Goal: Contribute content: Contribute content

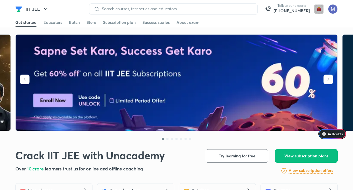
click at [317, 10] on img "button" at bounding box center [318, 9] width 9 height 9
click at [335, 10] on img at bounding box center [333, 9] width 10 height 10
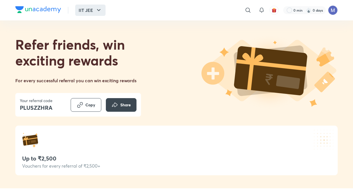
click at [98, 9] on icon "button" at bounding box center [98, 10] width 7 height 7
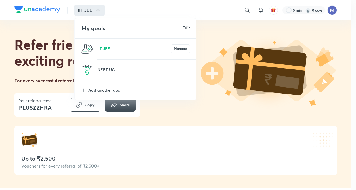
click at [214, 121] on div at bounding box center [178, 95] width 356 height 190
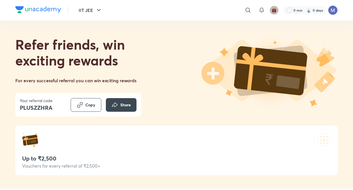
click at [274, 12] on img "button" at bounding box center [273, 10] width 5 height 5
click at [246, 11] on icon at bounding box center [247, 10] width 7 height 7
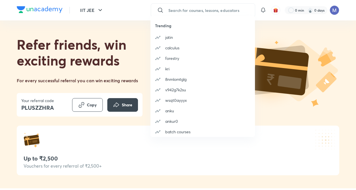
click at [267, 122] on div "Trending jatin calculus forestry kri 8nmlomtglg v942g7k2su wsqt0ayyyx anku anku…" at bounding box center [178, 95] width 356 height 190
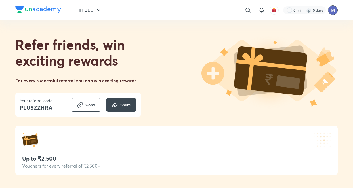
click at [334, 10] on img at bounding box center [333, 10] width 10 height 10
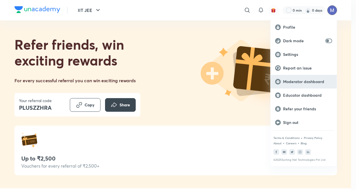
click at [294, 81] on p "Moderator dashboard" at bounding box center [307, 81] width 49 height 5
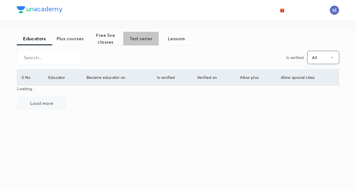
click at [142, 36] on span "Test series" at bounding box center [140, 38] width 35 height 7
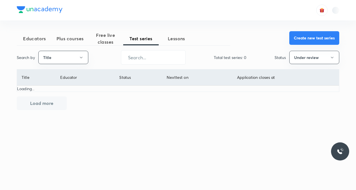
click at [305, 37] on button "Create new test series" at bounding box center [314, 38] width 50 height 14
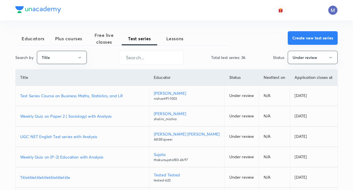
click at [304, 36] on button "Create new test series" at bounding box center [312, 38] width 50 height 14
click at [299, 36] on button "Create new test series" at bounding box center [312, 38] width 50 height 14
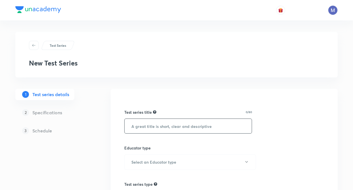
paste input "IIT JEE Practice Series by [PERSON_NAME]"
type input "IIT JEE Practice Series by [PERSON_NAME]"
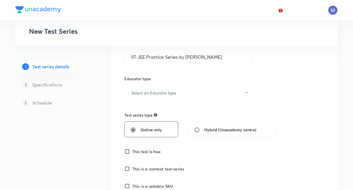
scroll to position [79, 0]
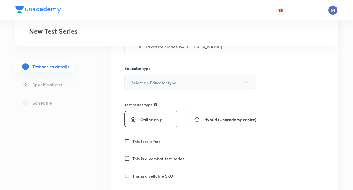
click at [142, 79] on button "Select an Educator type" at bounding box center [190, 83] width 132 height 16
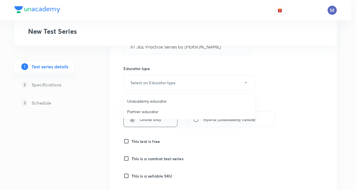
click at [142, 104] on span "Unacademy educator" at bounding box center [189, 101] width 124 height 6
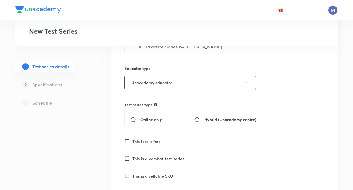
click at [133, 121] on input "Online only" at bounding box center [135, 120] width 10 height 6
radio input "true"
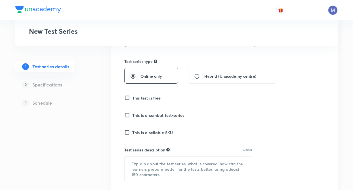
scroll to position [125, 0]
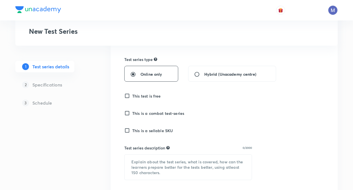
click at [127, 95] on input "This test is free" at bounding box center [128, 96] width 8 height 6
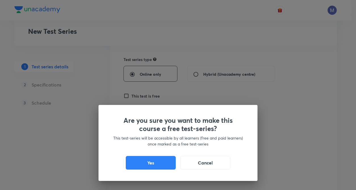
click at [107, 108] on div "Are you sure you want to make this course a free test-series? This test-series …" at bounding box center [177, 143] width 159 height 76
click at [140, 162] on button "Yes" at bounding box center [151, 162] width 50 height 14
checkbox input "true"
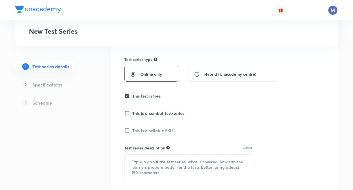
click at [83, 137] on div "1 Test series details 2 Specifications 3 Schedule" at bounding box center [53, 182] width 77 height 437
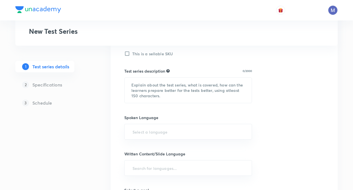
scroll to position [204, 0]
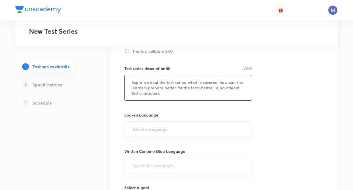
click at [139, 85] on textarea at bounding box center [187, 87] width 127 height 25
paste textarea "IIT JEE Practice Series by [PERSON_NAME]— a topic-wise test series meticulously…"
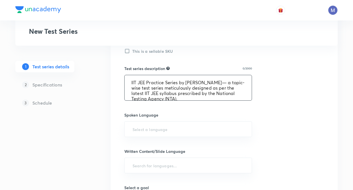
scroll to position [1, 0]
type textarea "IIT JEE Practice Series by [PERSON_NAME]— a topic-wise test series meticulously…"
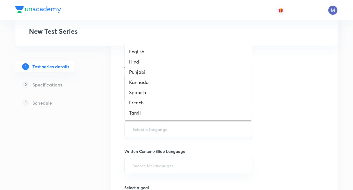
click at [132, 128] on input "text" at bounding box center [187, 129] width 113 height 10
click at [133, 50] on li "English" at bounding box center [187, 51] width 127 height 10
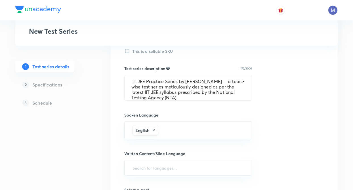
click at [94, 147] on div "Test Series New Test Series 1 Test series details 2 Specifications 3 Schedule T…" at bounding box center [176, 76] width 322 height 496
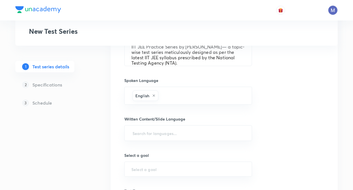
scroll to position [249, 0]
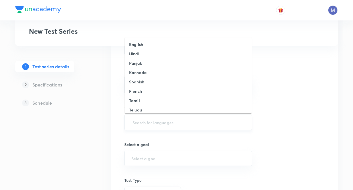
click at [135, 124] on input "text" at bounding box center [187, 122] width 113 height 10
click at [135, 41] on h6 "English" at bounding box center [136, 44] width 14 height 6
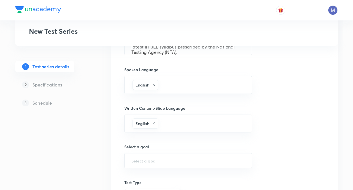
click at [107, 122] on div "Test Series New Test Series 1 Test series details 2 Specifications 3 Schedule T…" at bounding box center [176, 31] width 322 height 498
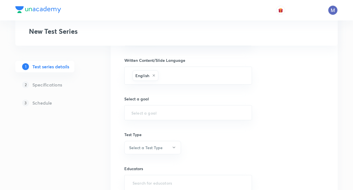
scroll to position [306, 0]
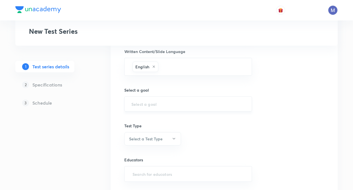
click at [138, 101] on input "text" at bounding box center [187, 103] width 113 height 5
type input "1"
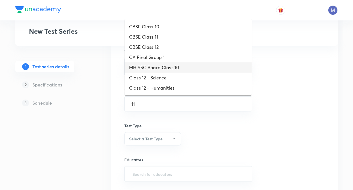
type input "1"
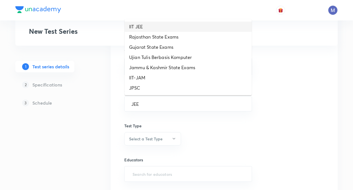
type input "JEE"
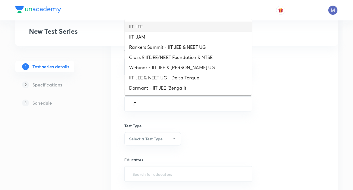
click at [137, 25] on li "IIT JEE" at bounding box center [187, 27] width 127 height 10
type input "IIT JEE"
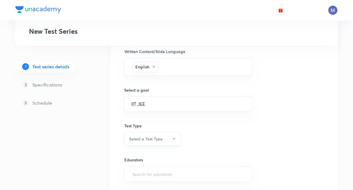
click at [151, 141] on h6 "Select a Test Type" at bounding box center [145, 139] width 33 height 6
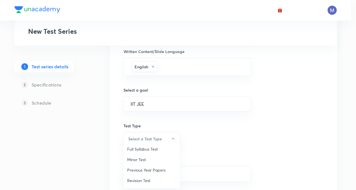
click at [145, 158] on span "Minor Test" at bounding box center [151, 159] width 49 height 6
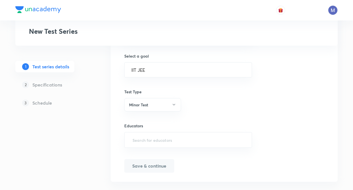
scroll to position [350, 0]
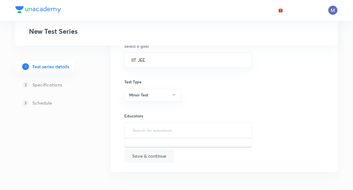
click at [142, 133] on input "text" at bounding box center [187, 130] width 113 height 10
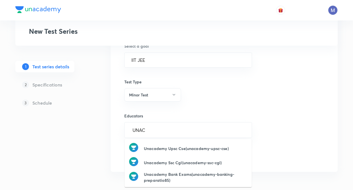
type input "UNAC"
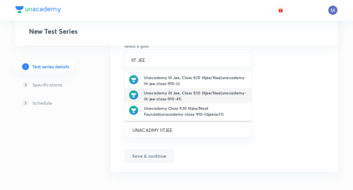
type input "UNACADMY IITJEE"
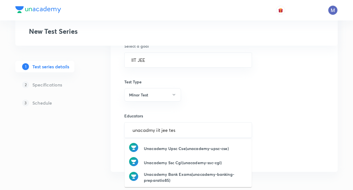
type input "unacadmy iit jee test"
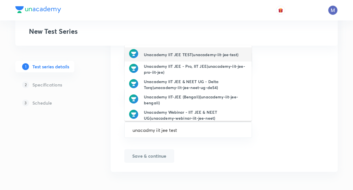
click at [151, 56] on h6 "Unacademy IIT JEE TEST(unacademy-iit-jee-test)" at bounding box center [191, 55] width 94 height 6
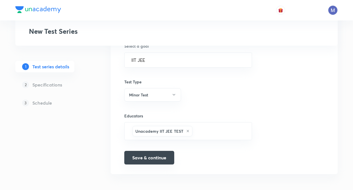
click at [136, 155] on button "Save & continue" at bounding box center [149, 158] width 50 height 14
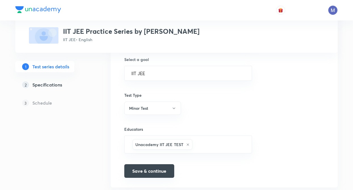
scroll to position [357, 0]
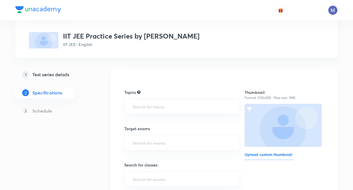
scroll to position [34, 0]
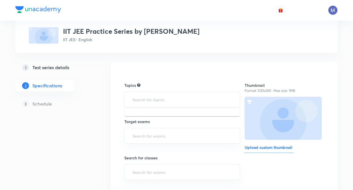
click at [139, 102] on input "text" at bounding box center [181, 99] width 101 height 10
type input "chemistry"
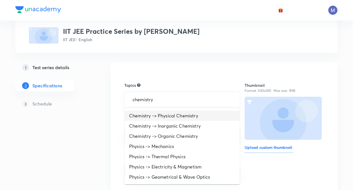
click at [160, 116] on li "Chemistry -> Physical Chemistry" at bounding box center [181, 116] width 115 height 10
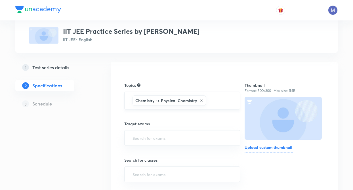
click at [211, 101] on input "text" at bounding box center [220, 100] width 26 height 10
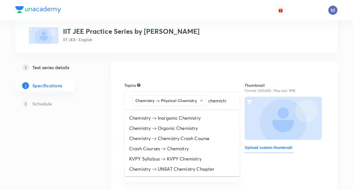
type input "chemistry"
click at [177, 119] on li "Chemistry -> Inorganic Chemistry" at bounding box center [181, 118] width 115 height 10
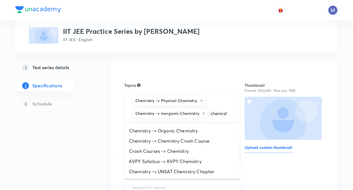
type input "chemistr"
click at [170, 130] on li "Chemistry -> Organic Chemistry" at bounding box center [181, 131] width 115 height 10
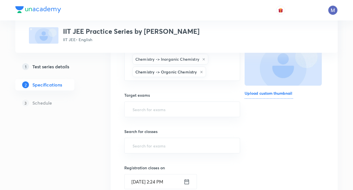
scroll to position [91, 0]
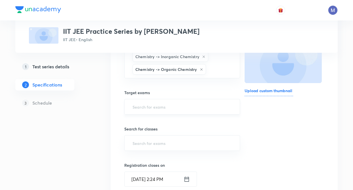
click at [139, 108] on input "text" at bounding box center [181, 106] width 101 height 10
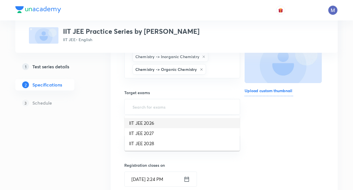
click at [138, 122] on li "IIT JEE 2026" at bounding box center [181, 123] width 115 height 10
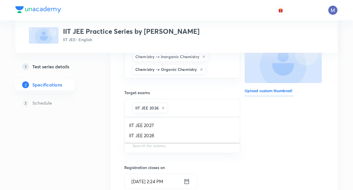
click at [179, 107] on input "text" at bounding box center [201, 108] width 64 height 10
click at [153, 125] on li "IIT JEE 2027" at bounding box center [181, 125] width 115 height 10
click at [103, 139] on div "Test Series IIT JEE Practice Series by [PERSON_NAME] IIT JEE • English 1 Test s…" at bounding box center [176, 156] width 322 height 431
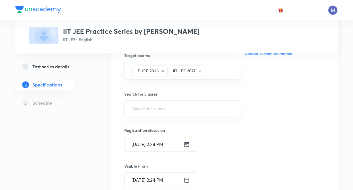
scroll to position [136, 0]
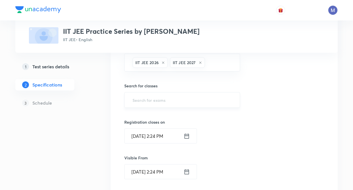
click at [140, 101] on input "text" at bounding box center [181, 100] width 101 height 10
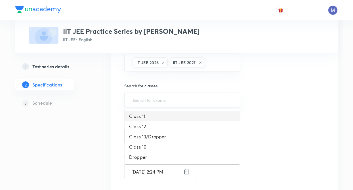
click at [139, 117] on li "Class 11" at bounding box center [181, 116] width 115 height 10
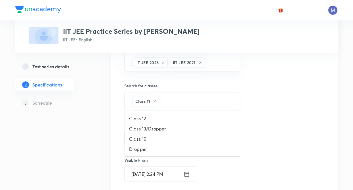
click at [183, 97] on input "text" at bounding box center [196, 101] width 72 height 10
click at [149, 121] on li "Class 12" at bounding box center [181, 118] width 115 height 10
click at [205, 101] on input "text" at bounding box center [210, 101] width 43 height 10
click at [154, 117] on li "Class 13/Dropper" at bounding box center [181, 118] width 115 height 10
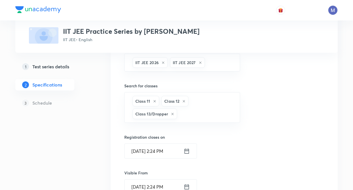
click at [94, 139] on div "Test Series IIT JEE Practice Series by [PERSON_NAME] IIT JEE • English 1 Test s…" at bounding box center [176, 119] width 322 height 446
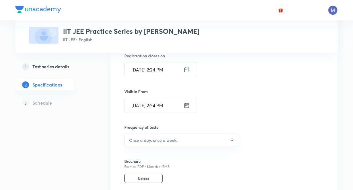
scroll to position [227, 0]
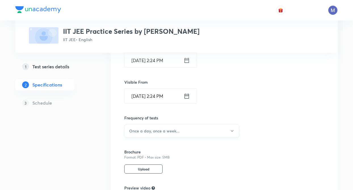
click at [133, 132] on h6 "Once a day, once a week..." at bounding box center [154, 131] width 50 height 6
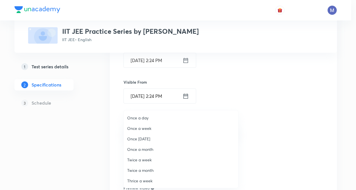
click at [110, 134] on div at bounding box center [178, 95] width 356 height 190
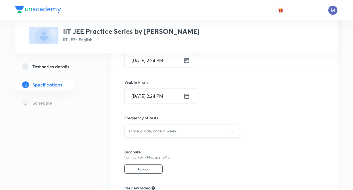
click at [134, 134] on h6 "Once a day, once a week..." at bounding box center [154, 131] width 50 height 6
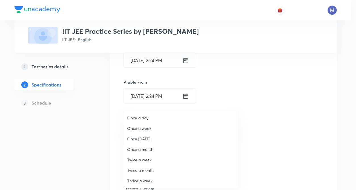
click at [135, 117] on span "Once a day" at bounding box center [180, 118] width 107 height 6
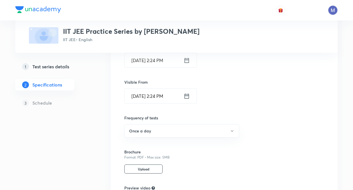
click at [95, 123] on div "Test Series IIT JEE Practice Series by [PERSON_NAME] IIT JEE • English 1 Test s…" at bounding box center [176, 28] width 322 height 446
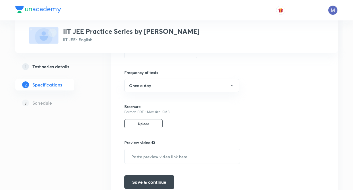
scroll to position [284, 0]
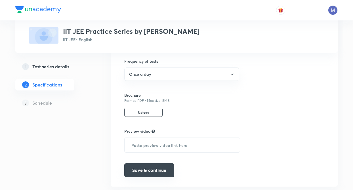
click at [143, 167] on button "Save & continue" at bounding box center [149, 170] width 50 height 14
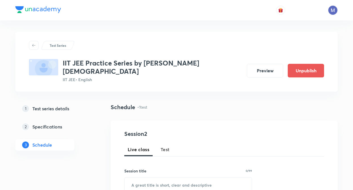
click at [191, 65] on div "IIT JEE Practice Series by [PERSON_NAME][DEMOGRAPHIC_DATA] JEE • English Previe…" at bounding box center [176, 71] width 295 height 24
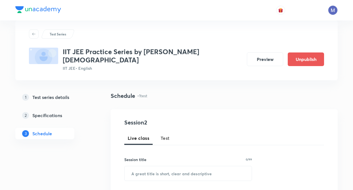
click at [52, 112] on h5 "Specifications" at bounding box center [47, 115] width 30 height 7
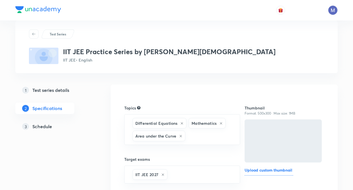
click at [50, 94] on h5 "Test series details" at bounding box center [50, 90] width 37 height 7
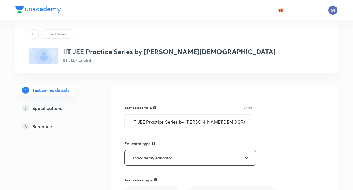
type input "IIT JEE"
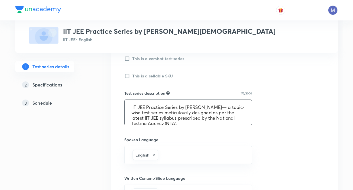
scroll to position [5, 0]
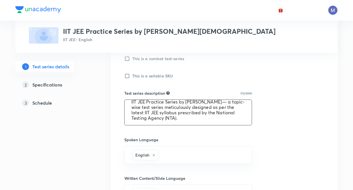
drag, startPoint x: 130, startPoint y: 108, endPoint x: 179, endPoint y: 120, distance: 50.3
click at [179, 120] on textarea "IIT JEE Practice Series by [PERSON_NAME]— a topic-wise test series meticulously…" at bounding box center [187, 112] width 127 height 25
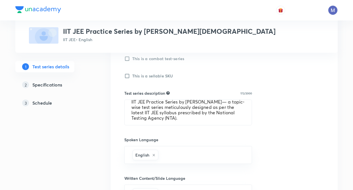
click at [99, 148] on div "Test Series IIT JEE Practice Series by Prashant Jain IIT JEE • English 1 Test s…" at bounding box center [176, 96] width 322 height 514
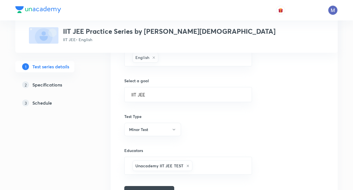
scroll to position [340, 0]
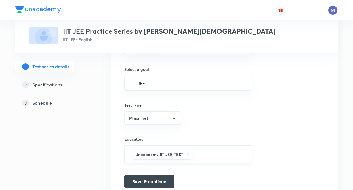
drag, startPoint x: 182, startPoint y: 154, endPoint x: 148, endPoint y: 154, distance: 34.3
click at [148, 154] on h6 "Unacademy IIT JEE TEST" at bounding box center [159, 154] width 48 height 6
drag, startPoint x: 136, startPoint y: 154, endPoint x: 162, endPoint y: 155, distance: 26.1
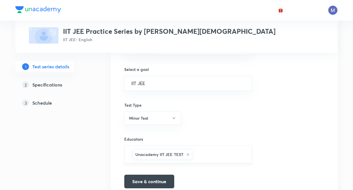
click at [162, 155] on h6 "Unacademy IIT JEE TEST" at bounding box center [159, 154] width 48 height 6
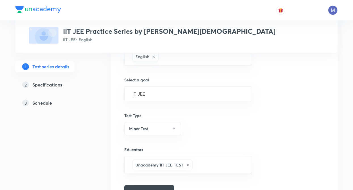
scroll to position [329, 0]
click at [54, 86] on h5 "Specifications" at bounding box center [47, 84] width 30 height 7
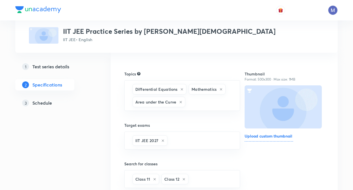
scroll to position [57, 0]
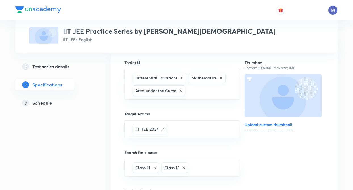
click at [103, 99] on div "Test Series IIT JEE Practice Series by Prashant Jain IIT JEE • English 1 Test s…" at bounding box center [176, 185] width 322 height 421
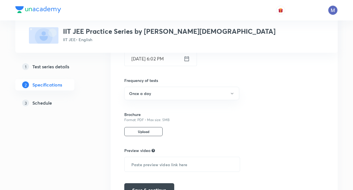
scroll to position [227, 0]
